Goal: Information Seeking & Learning: Compare options

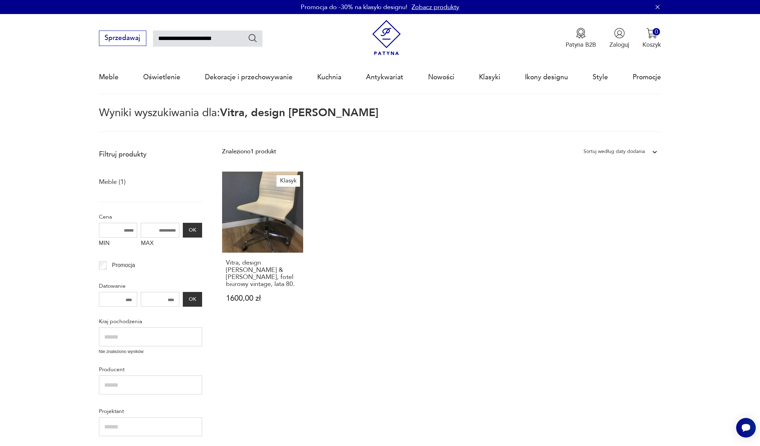
click at [187, 39] on input "**********" at bounding box center [207, 39] width 109 height 16
click at [199, 36] on input "**********" at bounding box center [207, 39] width 109 height 16
drag, startPoint x: 199, startPoint y: 39, endPoint x: 174, endPoint y: 34, distance: 26.2
click at [174, 34] on input "**********" at bounding box center [207, 39] width 109 height 16
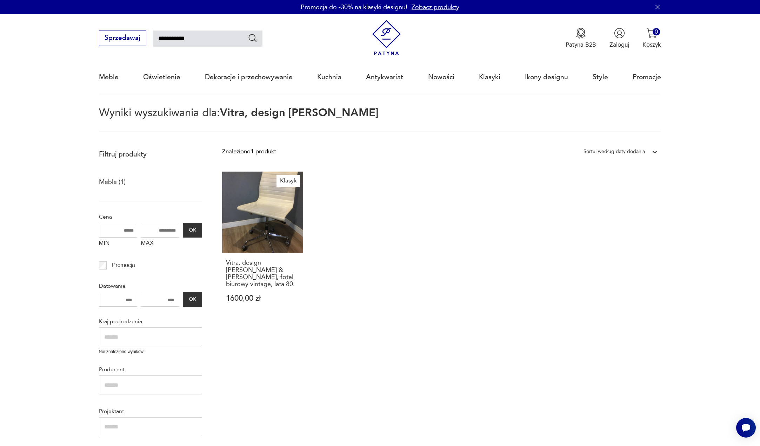
type input "**********"
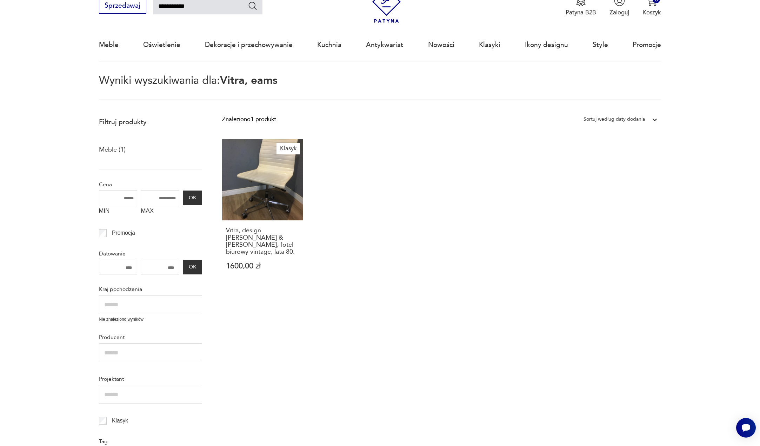
scroll to position [40, 0]
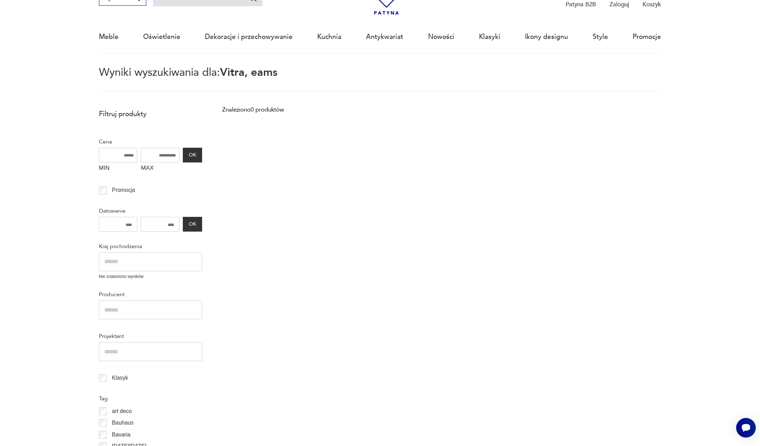
click at [16, 296] on section "Filtruj produkty Cena MIN MAX OK Promocja Datowanie OK Kraj pochodzenia Nie zna…" at bounding box center [380, 329] width 760 height 449
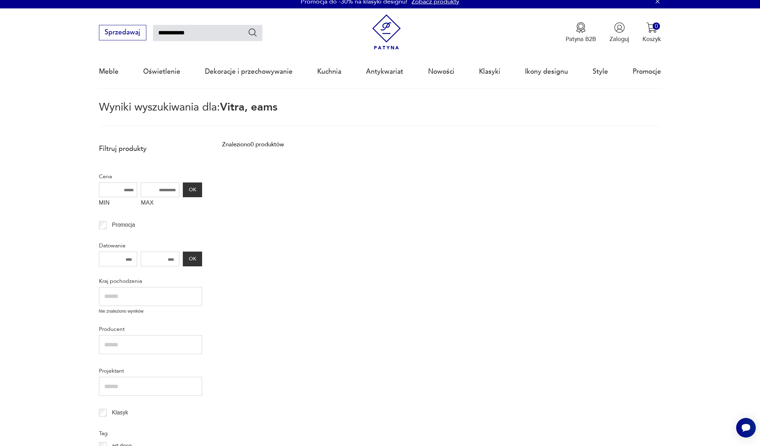
scroll to position [0, 0]
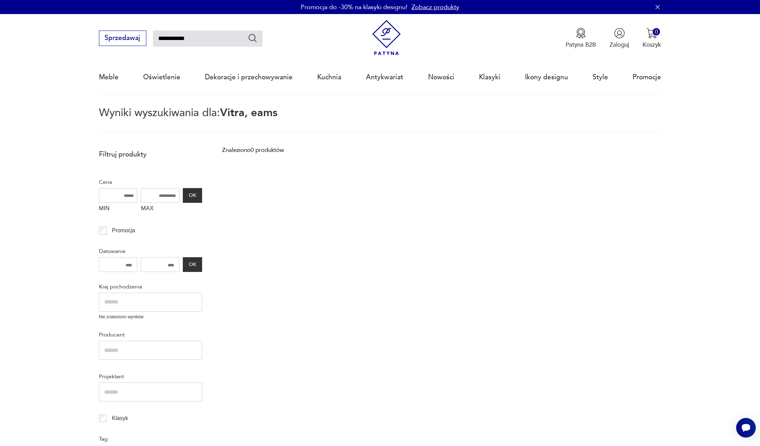
drag, startPoint x: 173, startPoint y: 37, endPoint x: 147, endPoint y: 38, distance: 26.3
click at [147, 38] on div "**********" at bounding box center [181, 38] width 164 height 15
type input "****"
click at [13, 250] on section "Filtruj produkty Cena MIN MAX OK Promocja Datowanie OK Kraj pochodzenia Nie zna…" at bounding box center [380, 370] width 760 height 449
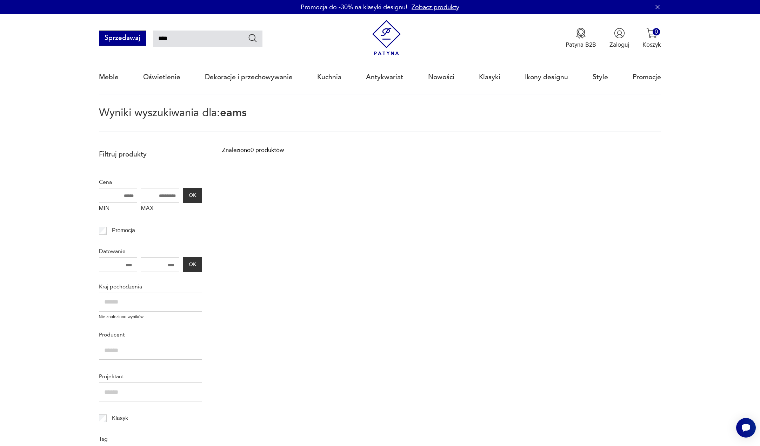
click at [111, 40] on button "Sprzedawaj" at bounding box center [122, 38] width 47 height 15
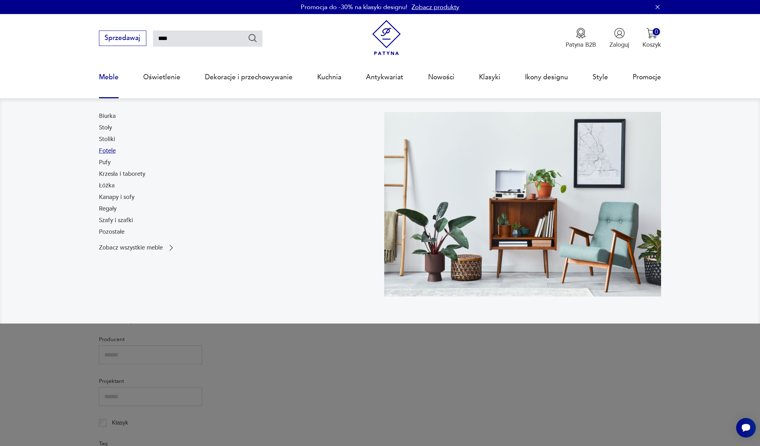
click at [105, 151] on link "Fotele" at bounding box center [107, 151] width 17 height 8
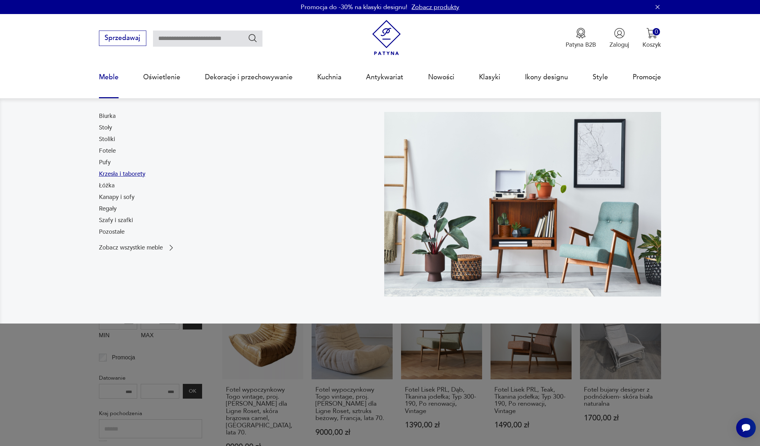
click at [108, 174] on link "Krzesła i taborety" at bounding box center [122, 174] width 46 height 8
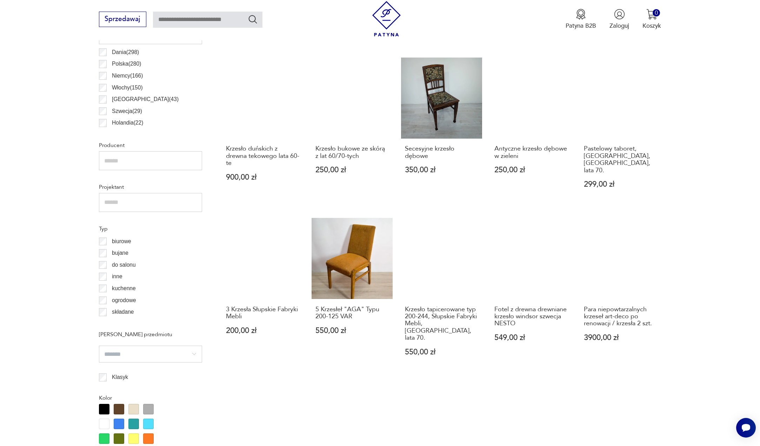
scroll to position [443, 0]
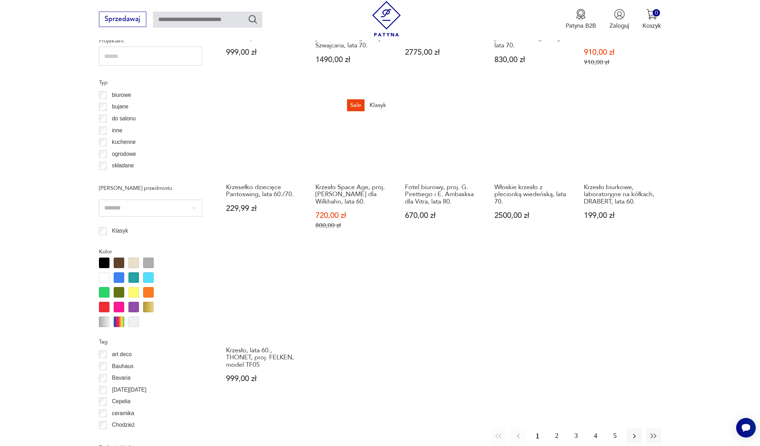
scroll to position [584, 0]
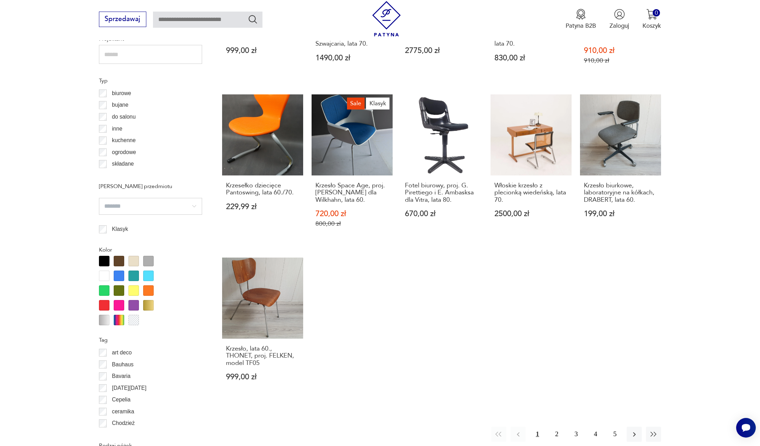
click at [102, 260] on div at bounding box center [104, 261] width 11 height 11
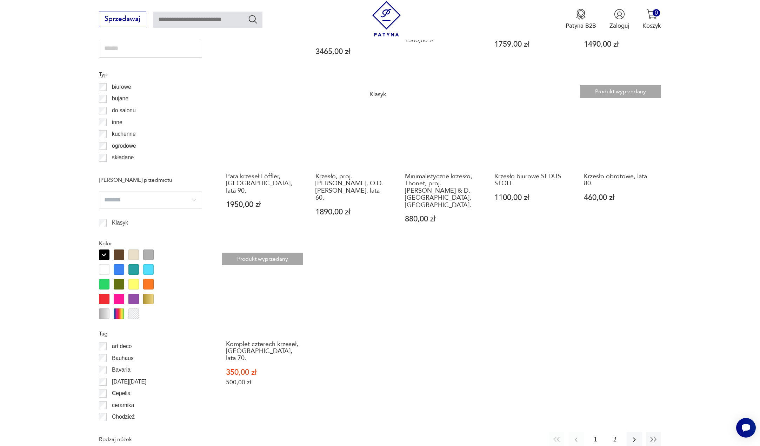
scroll to position [597, 0]
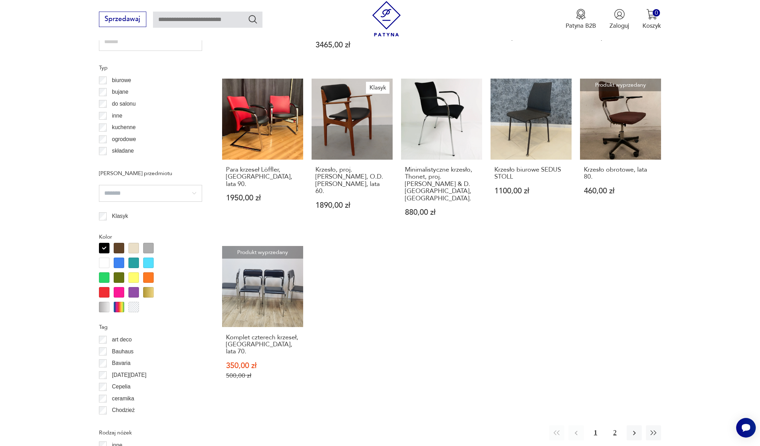
click at [613, 425] on button "2" at bounding box center [614, 432] width 15 height 15
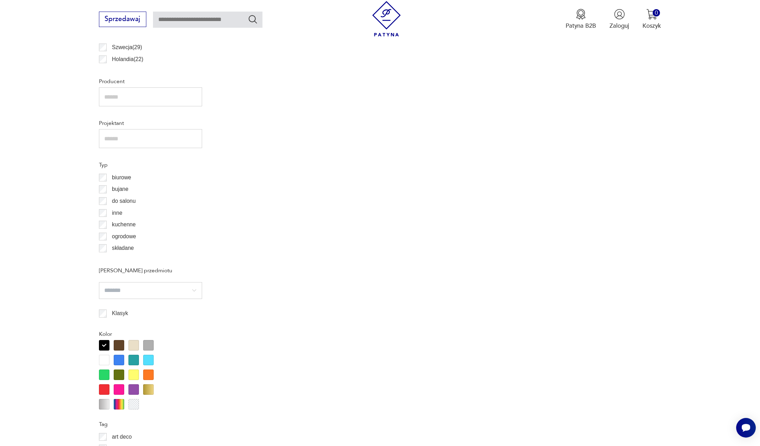
scroll to position [594, 0]
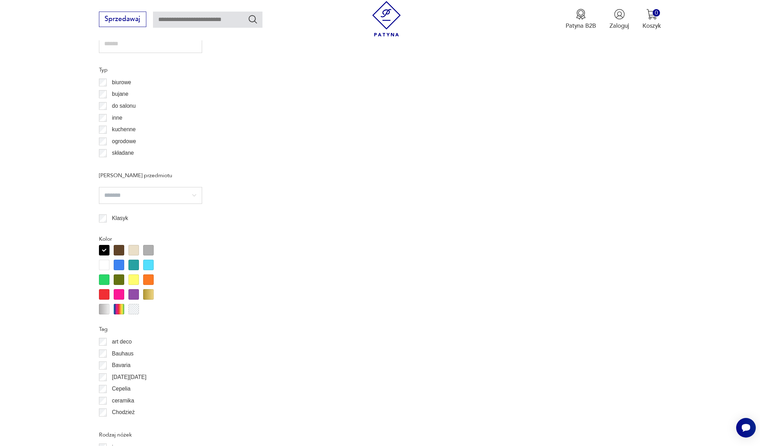
click at [103, 250] on div at bounding box center [104, 250] width 11 height 11
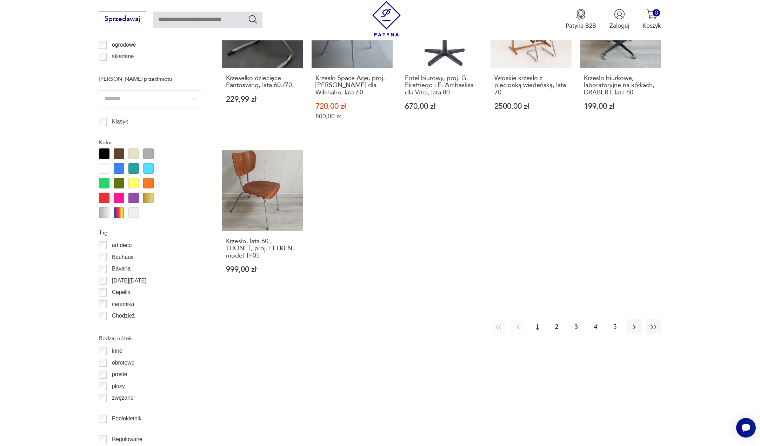
scroll to position [700, 0]
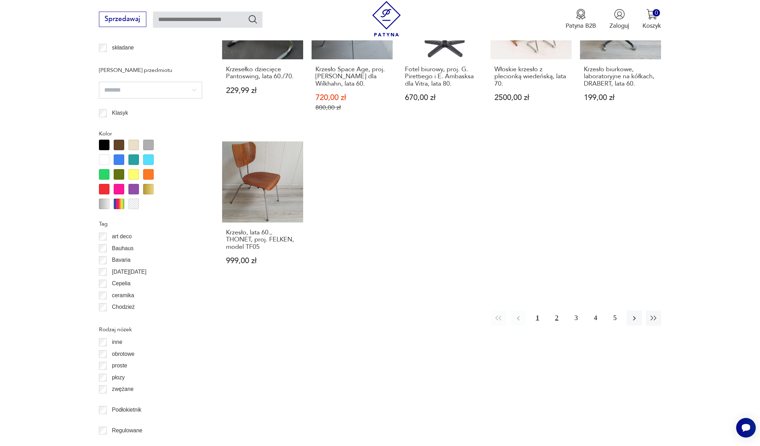
click at [557, 311] on button "2" at bounding box center [556, 318] width 15 height 15
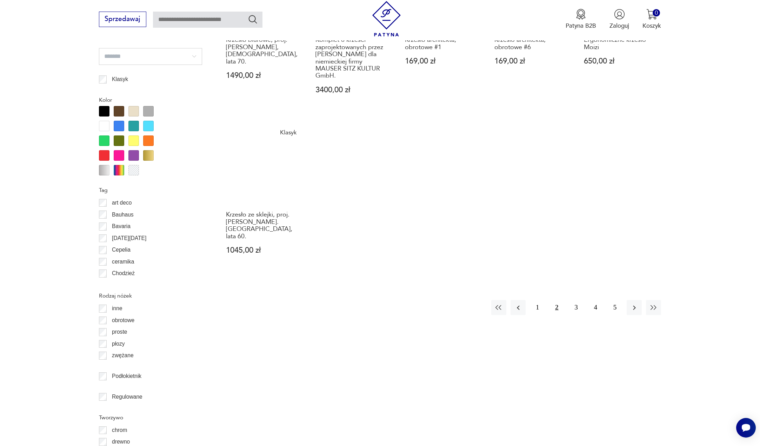
scroll to position [735, 0]
click at [578, 299] on button "3" at bounding box center [575, 306] width 15 height 15
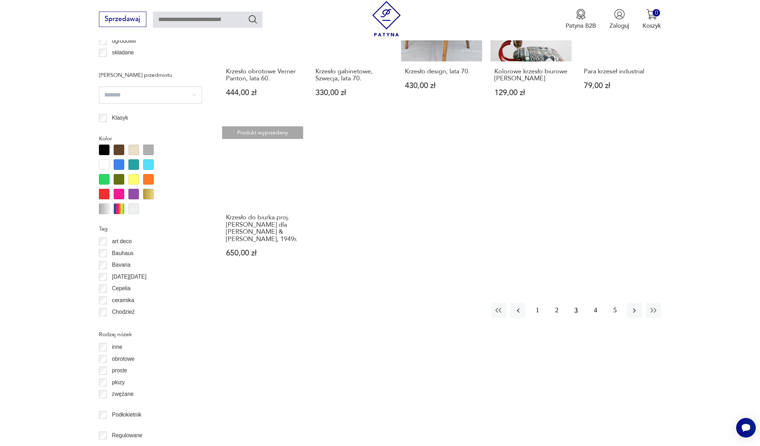
scroll to position [700, 0]
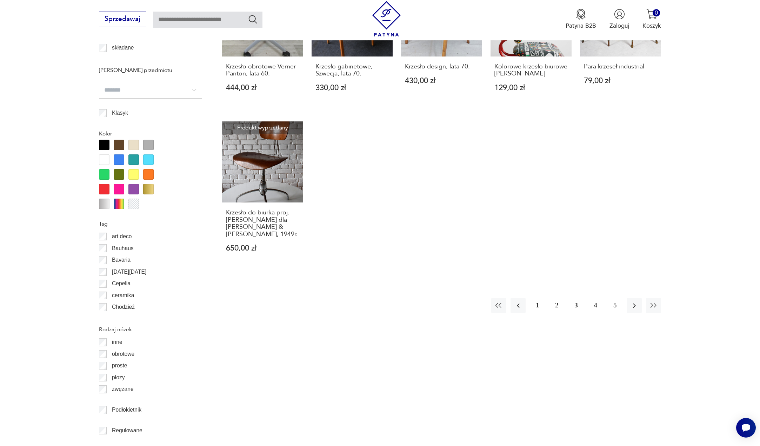
click at [592, 298] on button "4" at bounding box center [595, 305] width 15 height 15
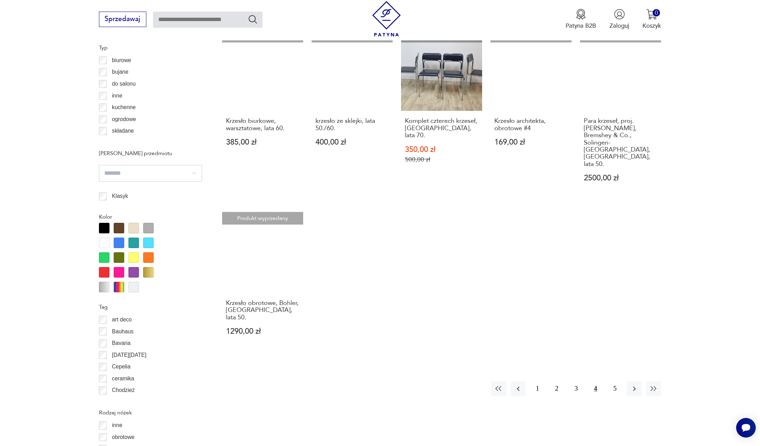
scroll to position [665, 0]
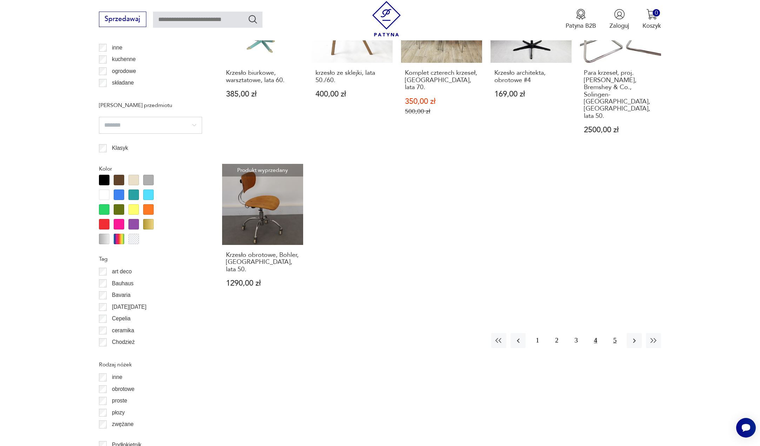
click at [616, 333] on button "5" at bounding box center [614, 340] width 15 height 15
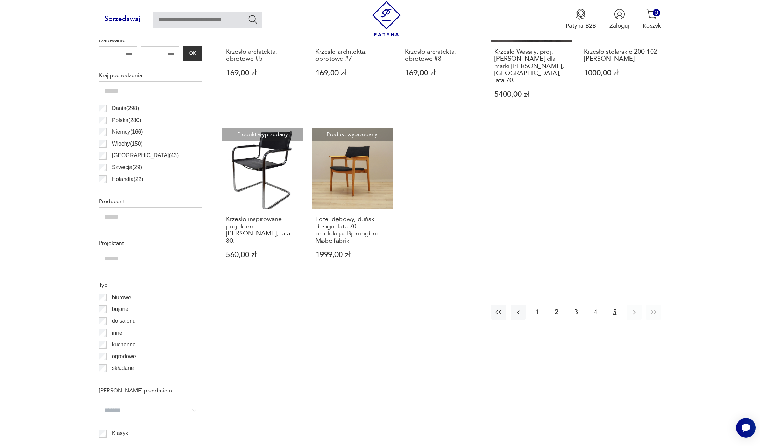
scroll to position [384, 0]
